Goal: Information Seeking & Learning: Learn about a topic

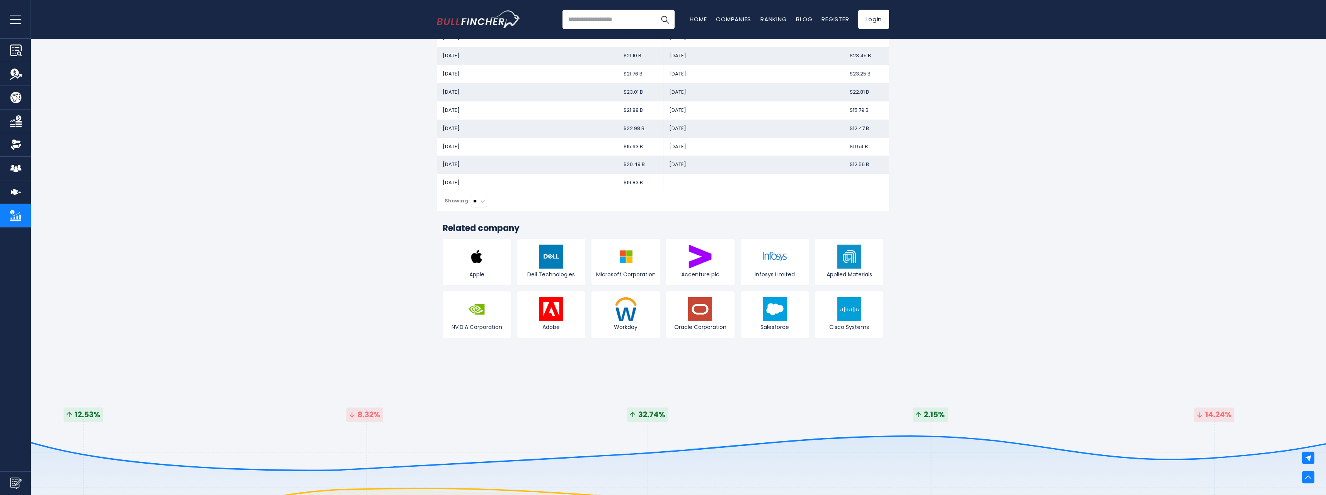
scroll to position [1121, 0]
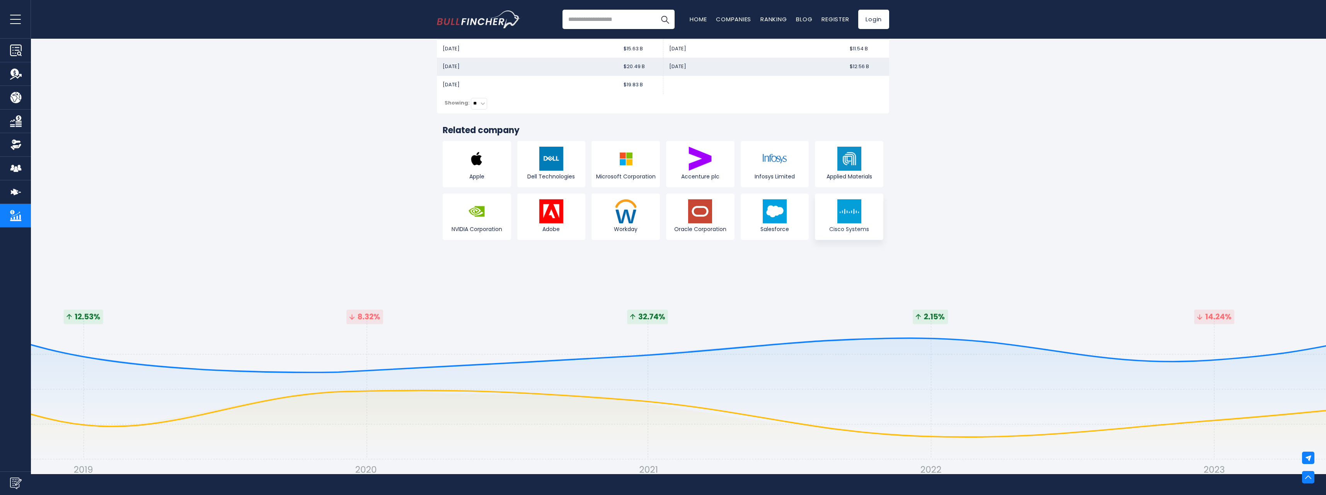
click at [827, 231] on span "Cisco Systems" at bounding box center [849, 228] width 65 height 7
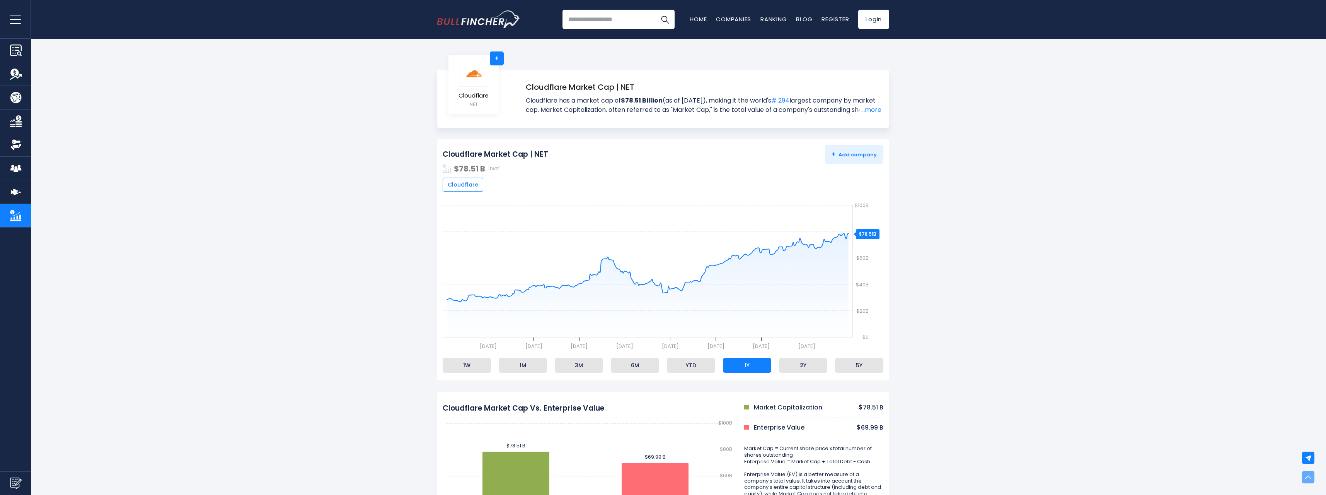
drag, startPoint x: 369, startPoint y: 293, endPoint x: 329, endPoint y: 109, distance: 188.2
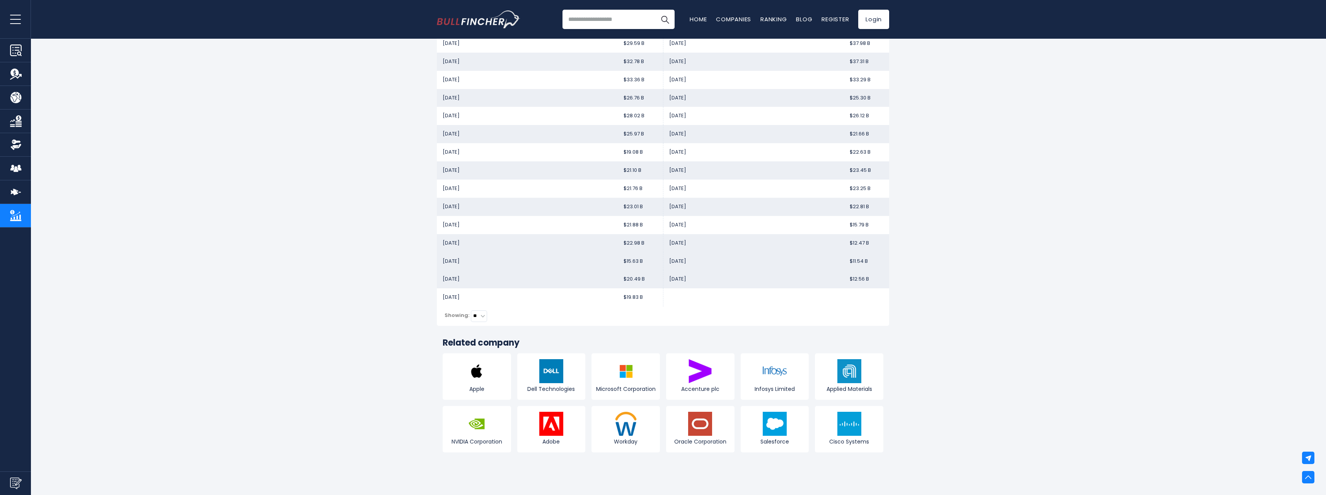
scroll to position [1044, 0]
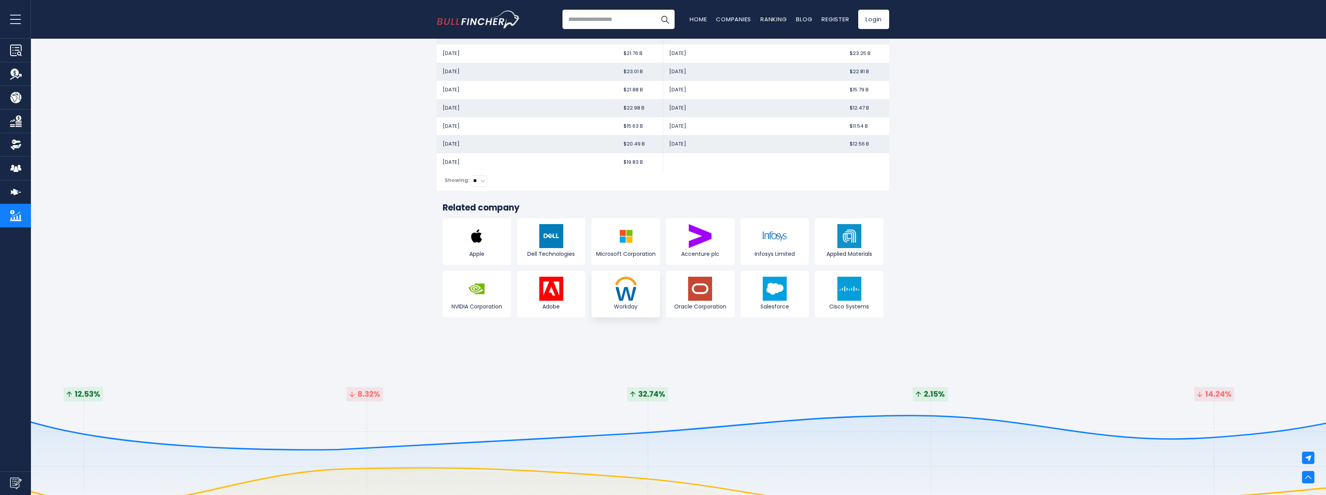
click at [628, 293] on img at bounding box center [626, 288] width 24 height 24
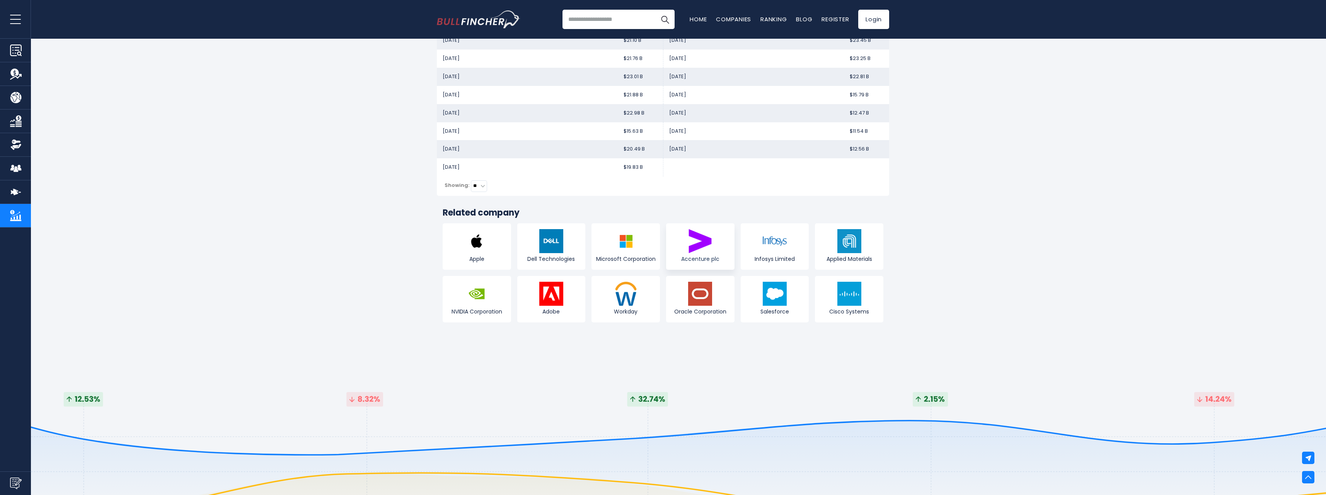
click at [689, 252] on img at bounding box center [700, 241] width 24 height 24
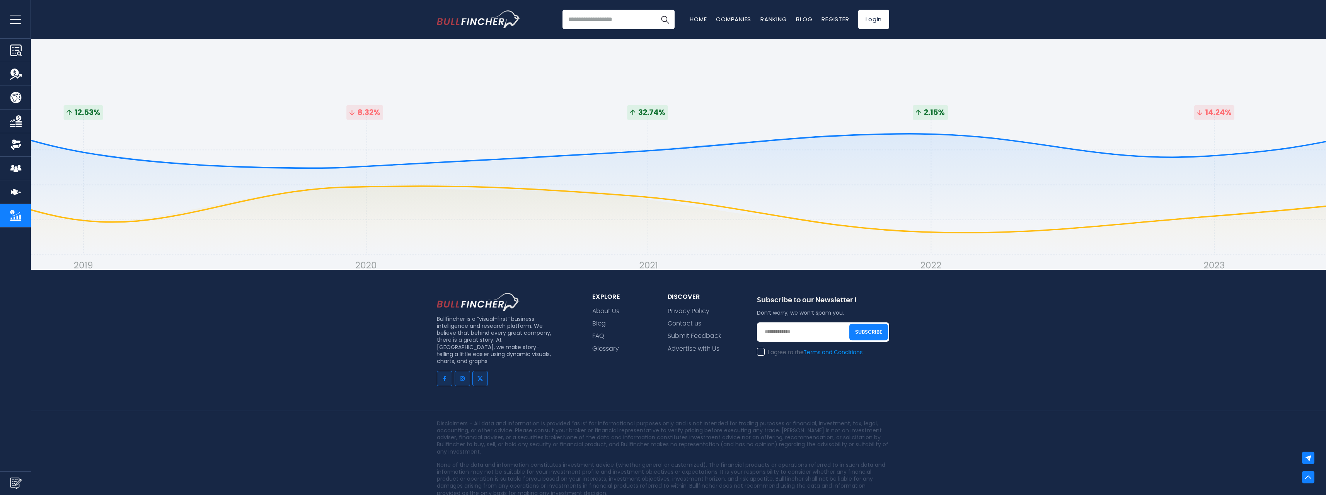
scroll to position [1362, 0]
